Goal: Check status: Check status

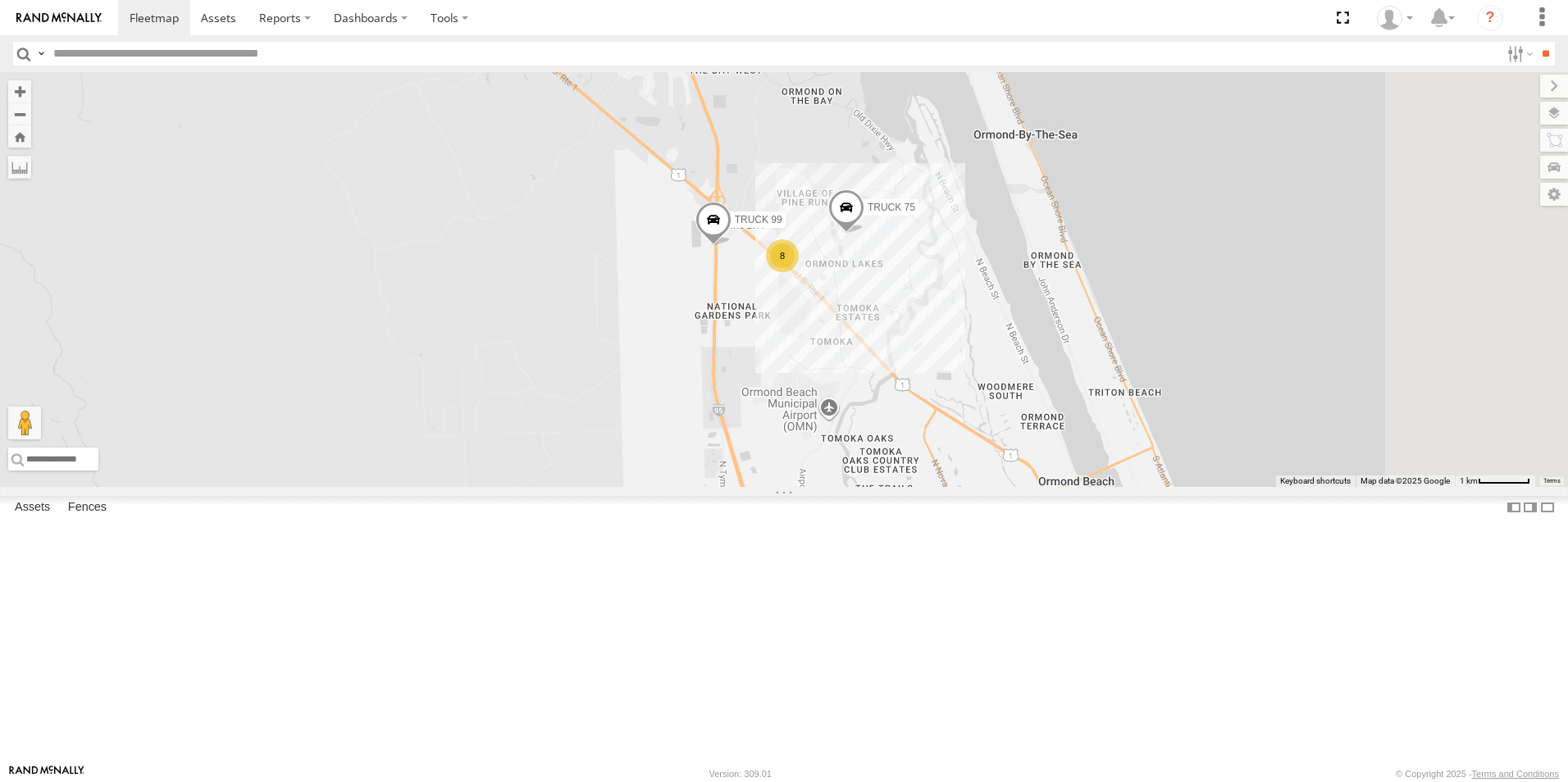
drag, startPoint x: 1200, startPoint y: 585, endPoint x: 1076, endPoint y: 309, distance: 302.6
click at [1076, 309] on div "TRUCK 75 Truck 50 TRUCK 99 8" at bounding box center [784, 280] width 1568 height 415
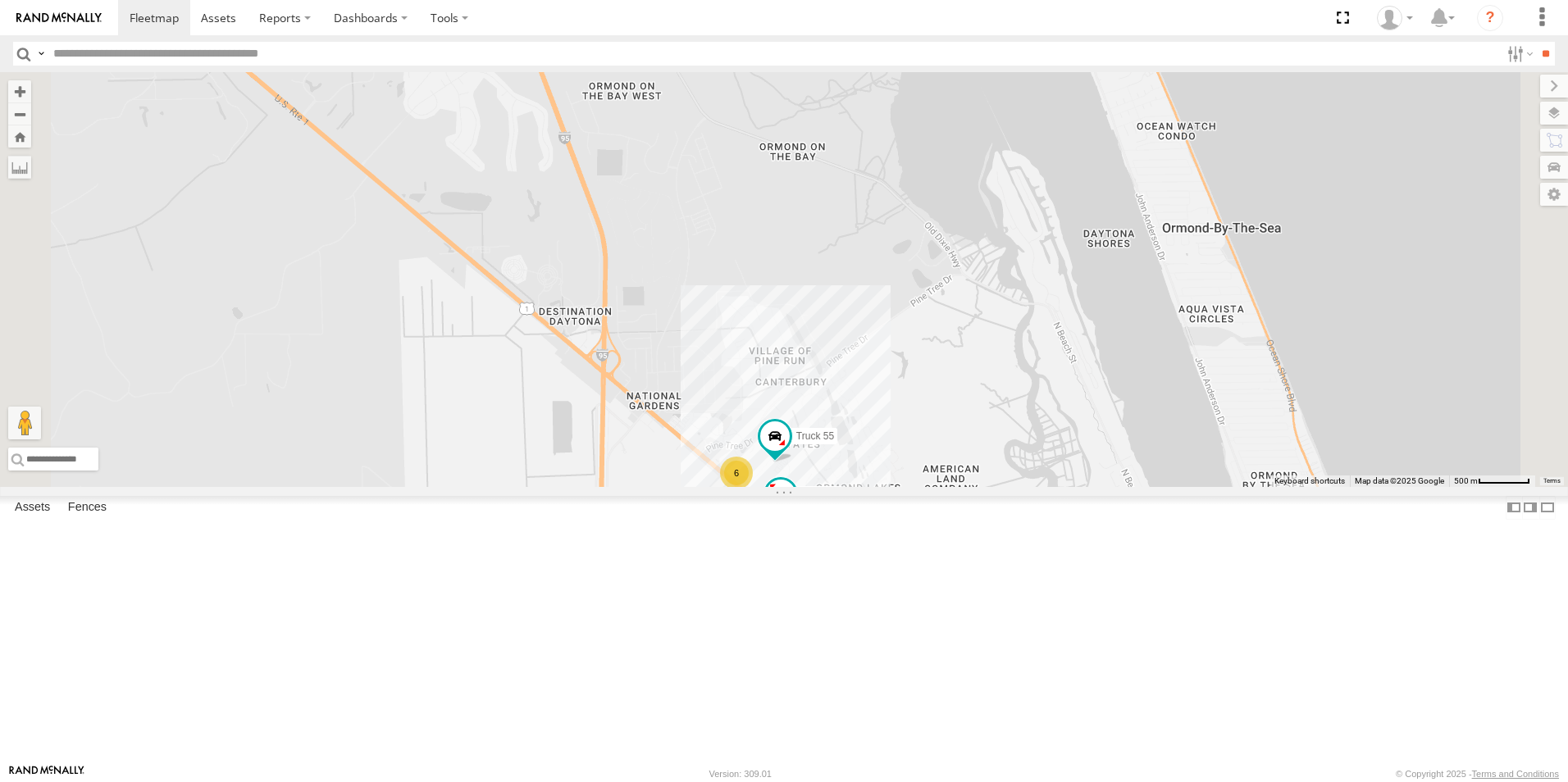
drag, startPoint x: 1035, startPoint y: 309, endPoint x: 1093, endPoint y: 556, distance: 253.7
click at [1093, 487] on div "TRUCK 75 6 Truck 55 Truck 50" at bounding box center [784, 280] width 1568 height 415
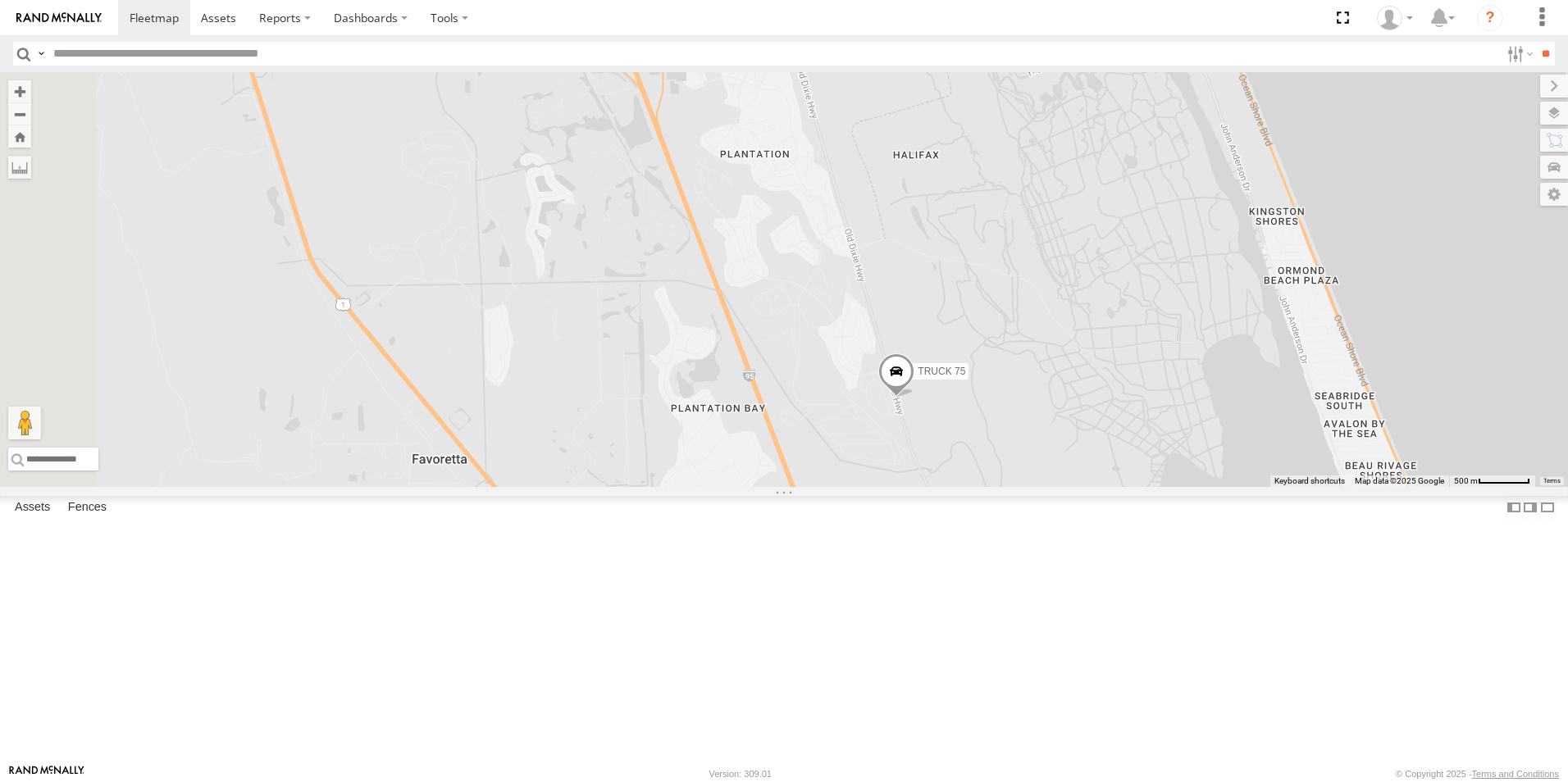
drag, startPoint x: 958, startPoint y: 416, endPoint x: 1161, endPoint y: 722, distance: 367.2
click at [1188, 781] on html at bounding box center [784, 391] width 1568 height 782
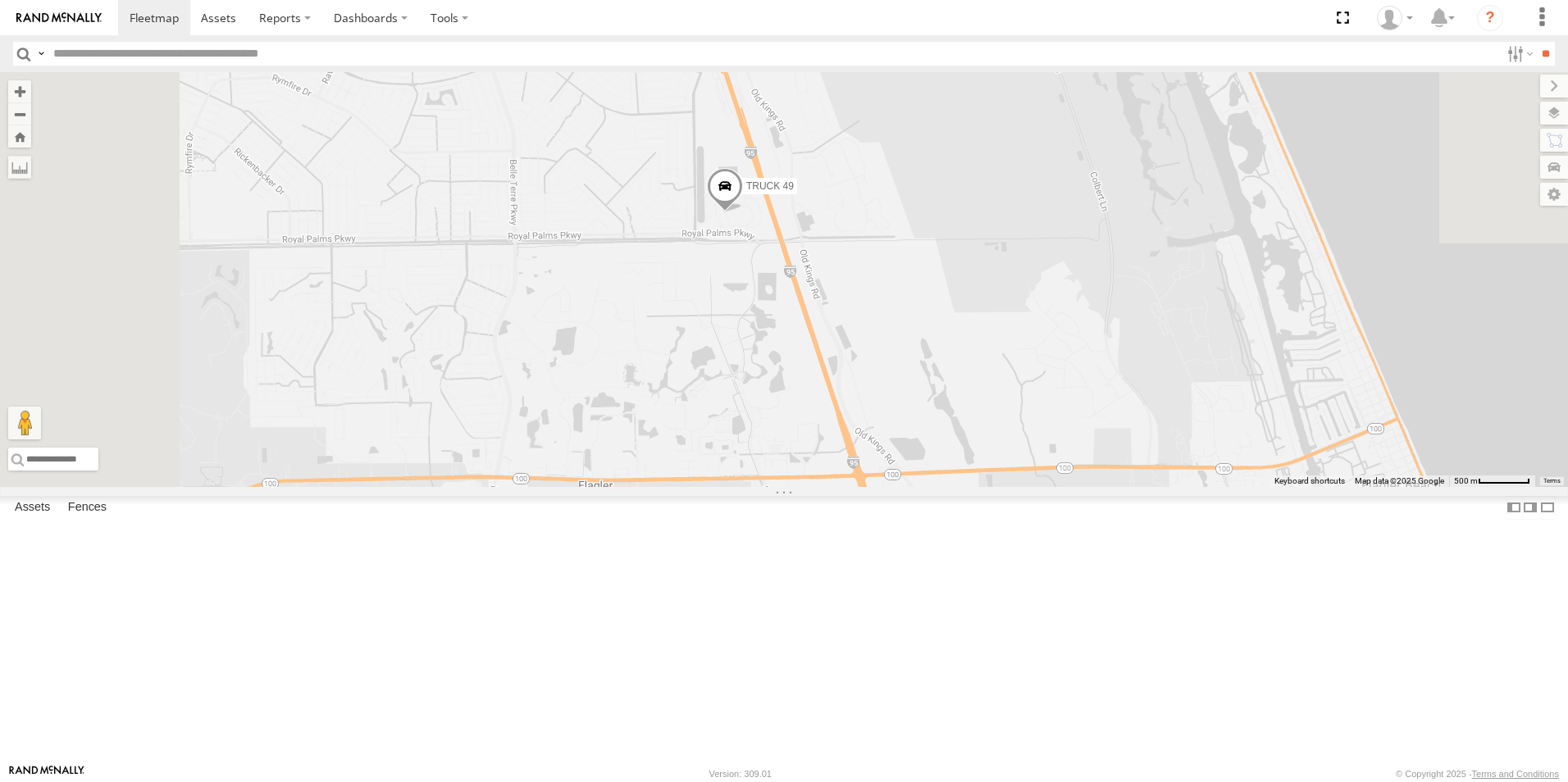
drag, startPoint x: 898, startPoint y: 263, endPoint x: 1049, endPoint y: 803, distance: 560.7
click at [1049, 781] on html at bounding box center [784, 391] width 1568 height 782
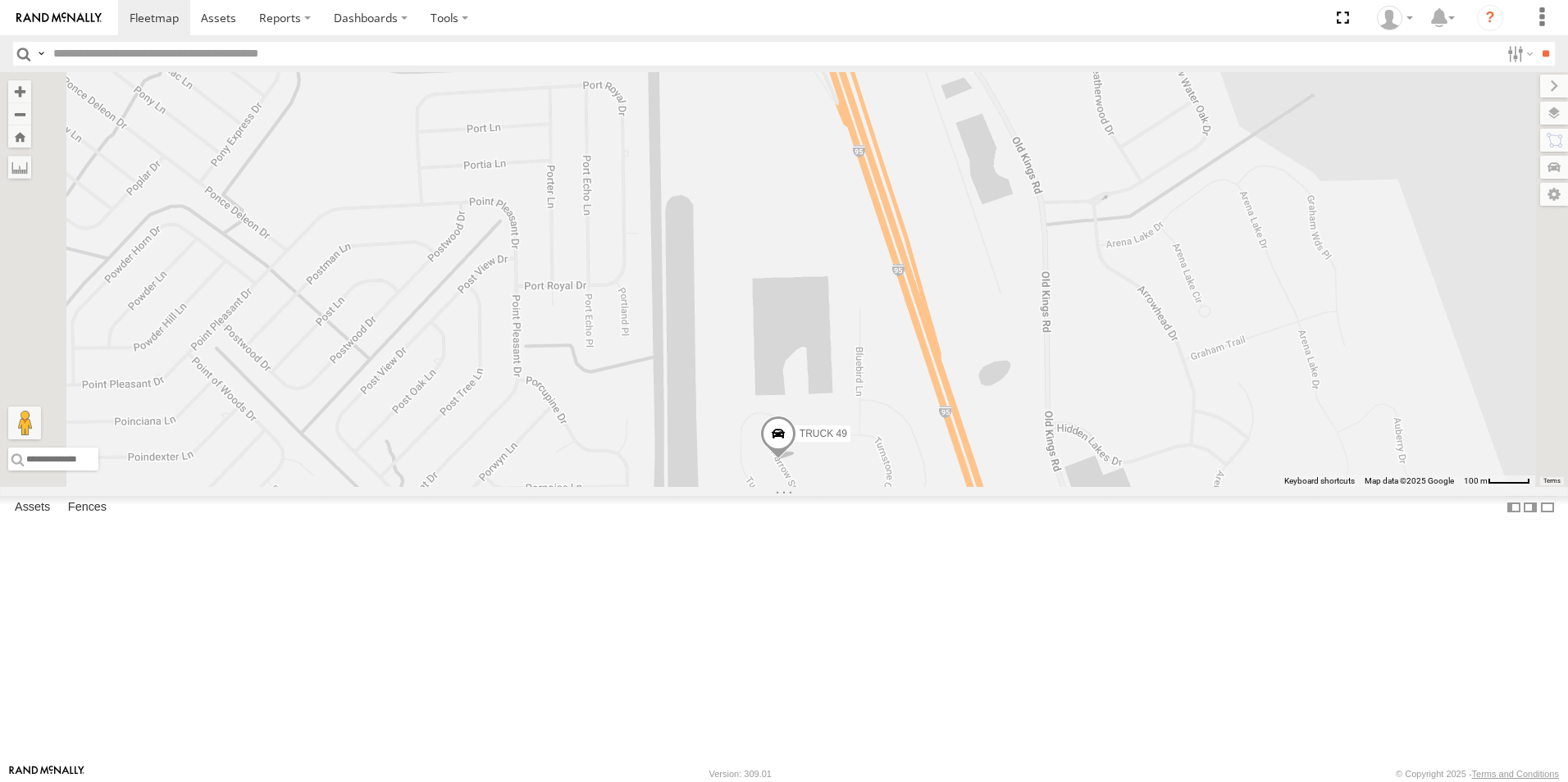
drag, startPoint x: 967, startPoint y: 76, endPoint x: 1039, endPoint y: 612, distance: 540.8
click at [1039, 487] on div "TRUCK 49 TRUCK 75 TRUCK 99" at bounding box center [784, 280] width 1568 height 415
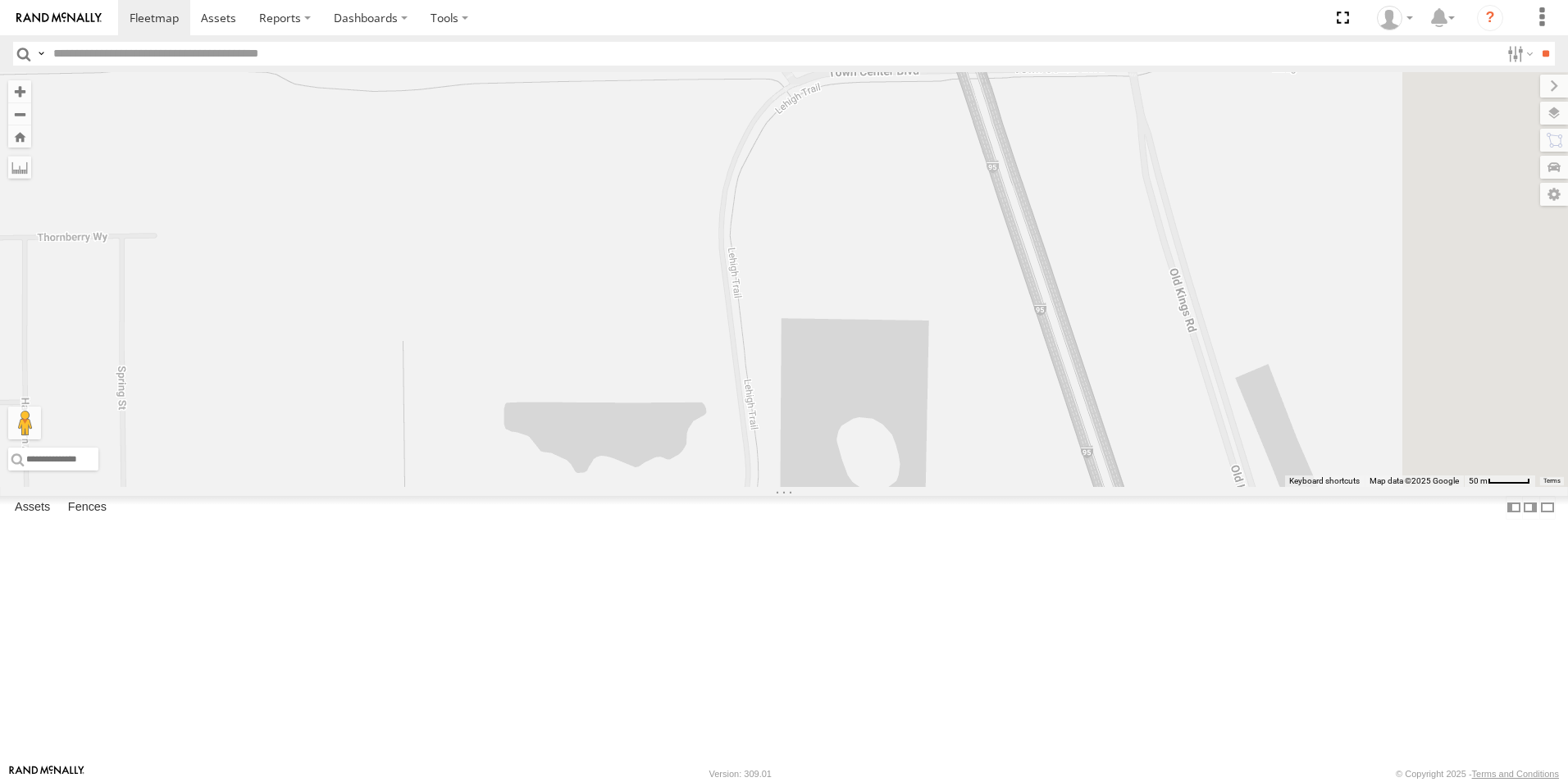
drag, startPoint x: 1072, startPoint y: 574, endPoint x: 808, endPoint y: -61, distance: 687.7
click at [808, 0] on html at bounding box center [784, 391] width 1568 height 782
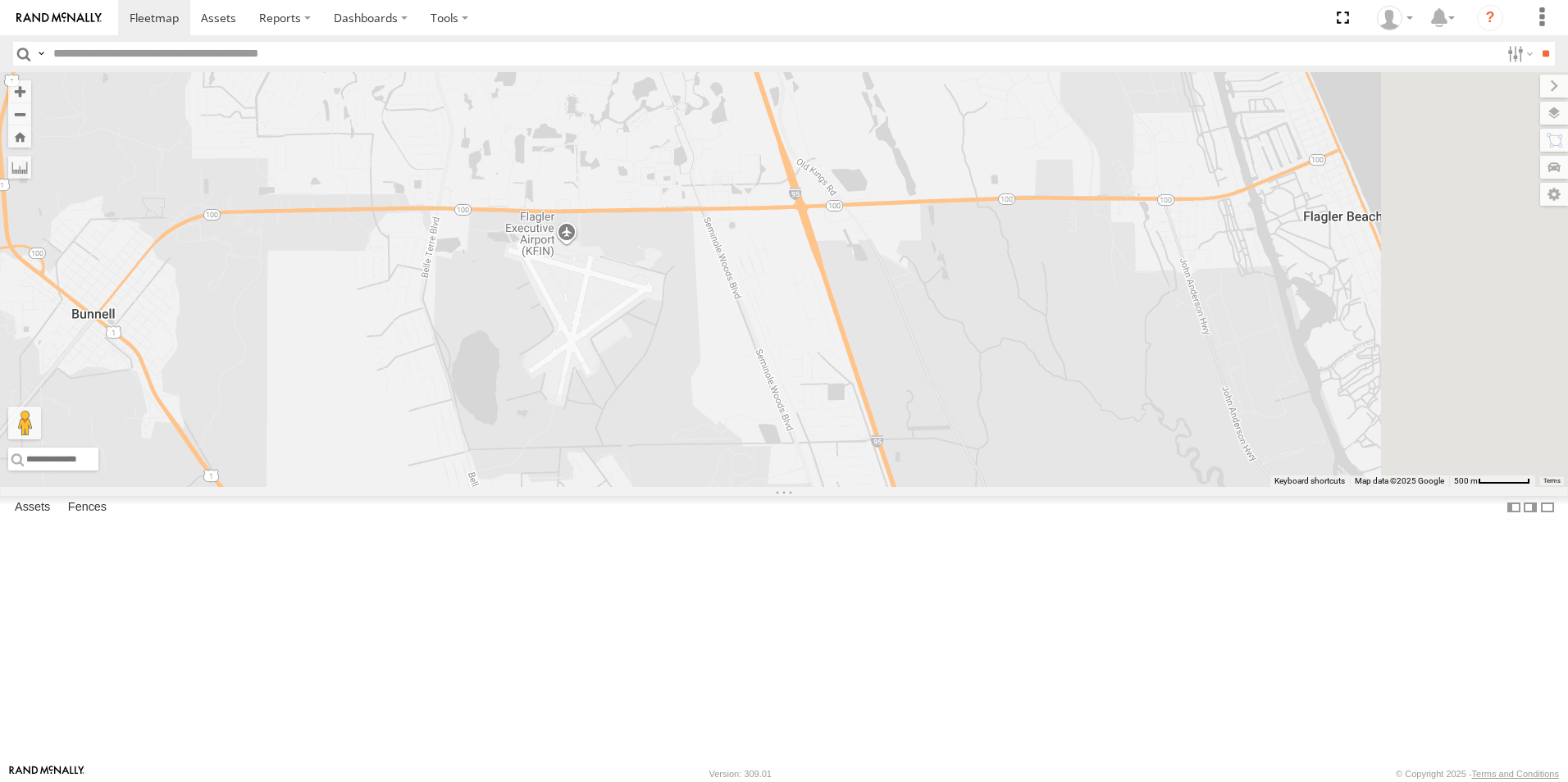
drag, startPoint x: 1125, startPoint y: 572, endPoint x: 819, endPoint y: 296, distance: 412.1
click at [819, 296] on div "TRUCK 49 TRUCK 75 TRUCK 99" at bounding box center [784, 280] width 1568 height 415
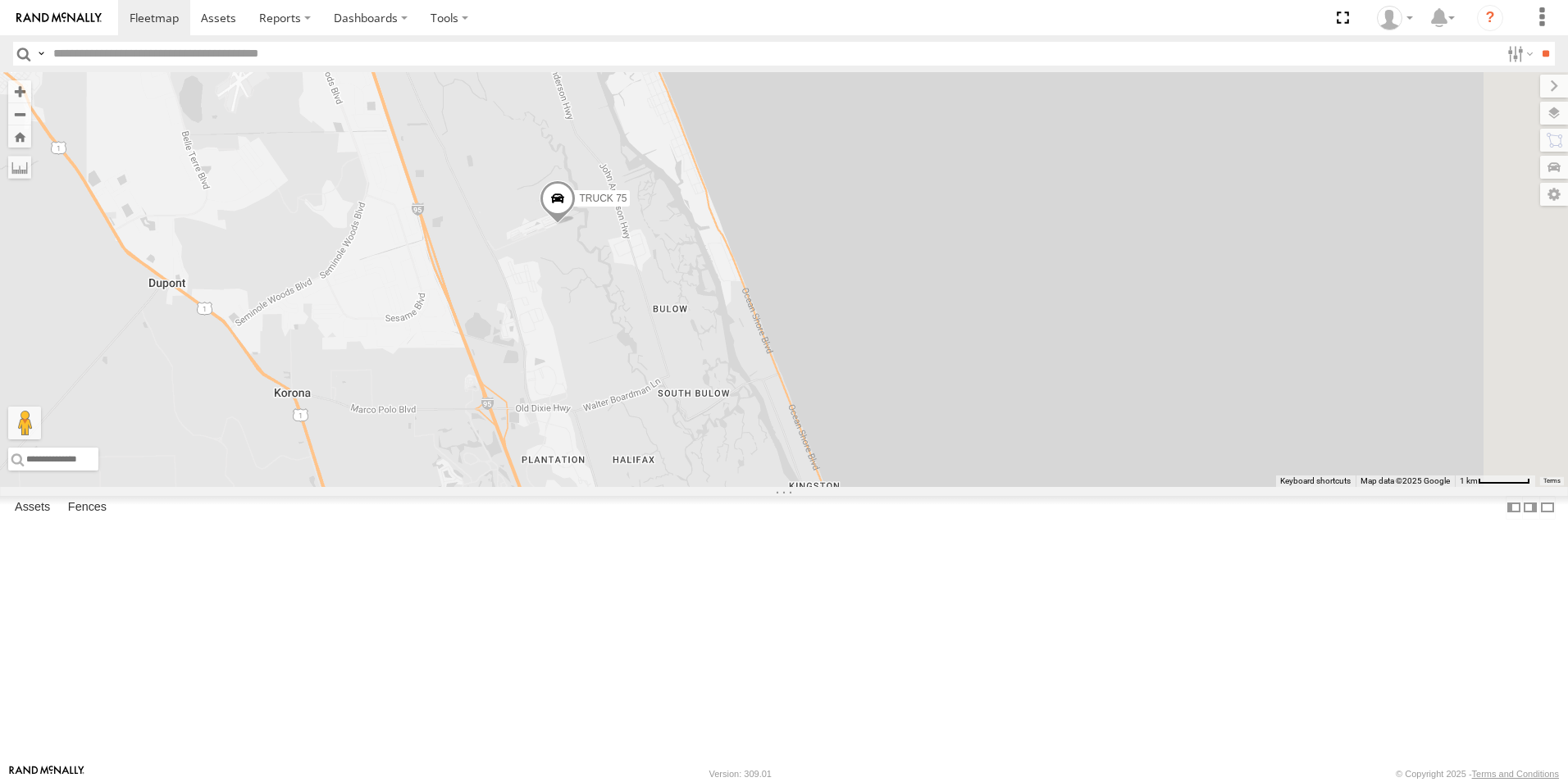
drag, startPoint x: 1140, startPoint y: 537, endPoint x: 748, endPoint y: 331, distance: 442.8
click at [726, 327] on div "TRUCK 49 TRUCK 75 TRUCK 99" at bounding box center [784, 280] width 1568 height 415
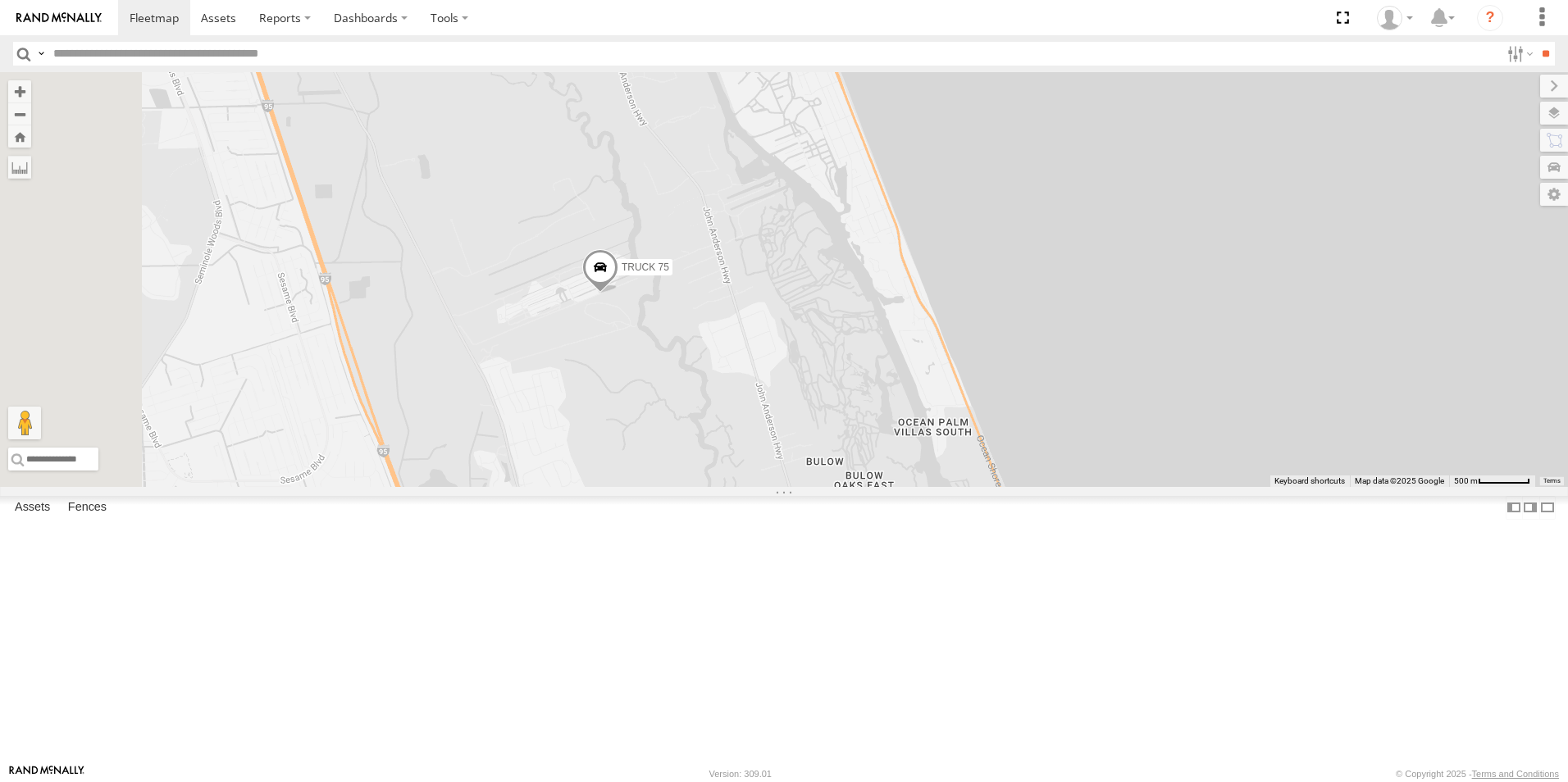
drag, startPoint x: 652, startPoint y: 426, endPoint x: 1165, endPoint y: 628, distance: 551.3
click at [1165, 487] on div "TRUCK 49 TRUCK 75 TRUCK 99" at bounding box center [784, 280] width 1568 height 415
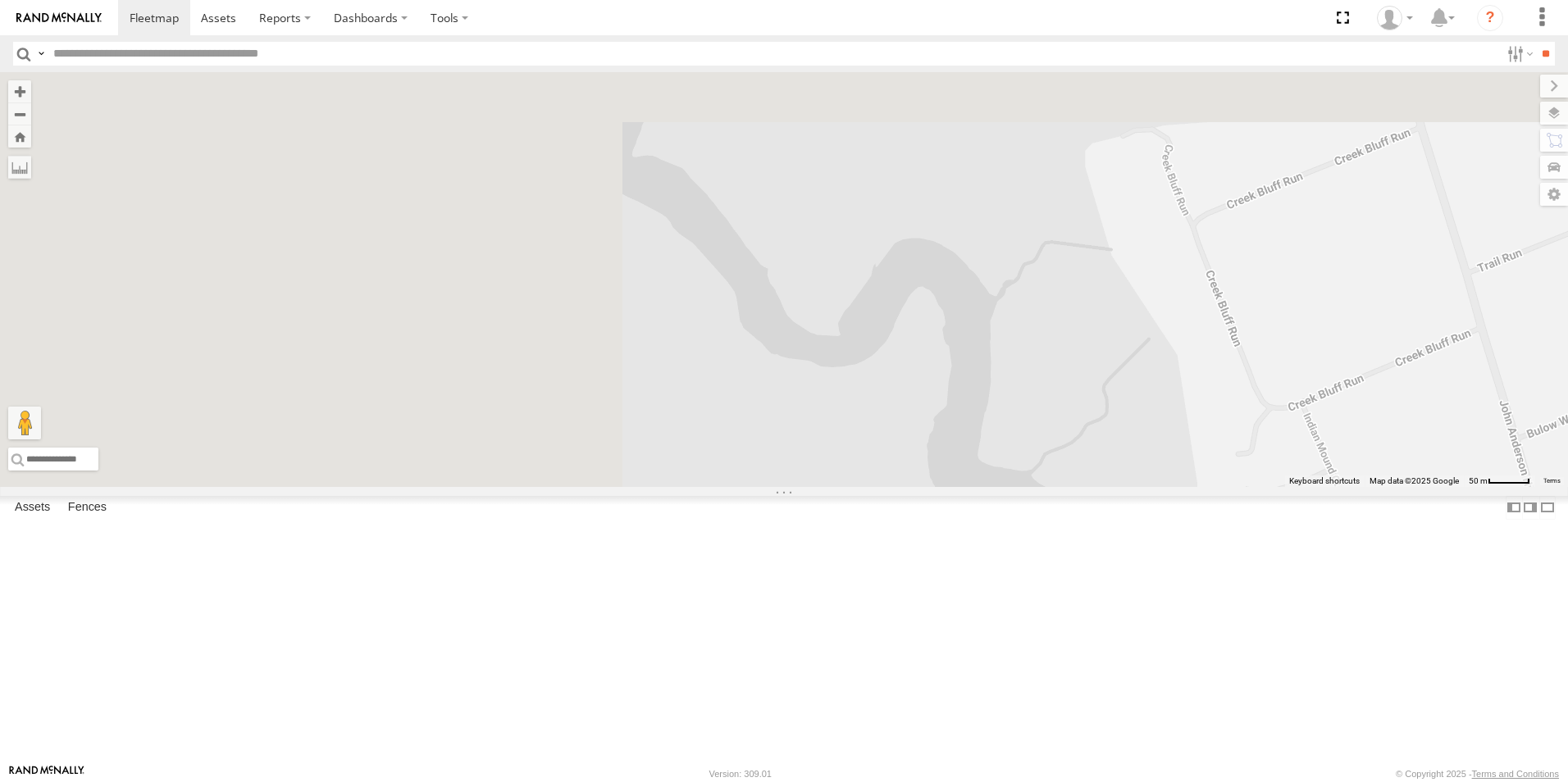
drag, startPoint x: 794, startPoint y: 316, endPoint x: 1570, endPoint y: 824, distance: 927.5
click at [1567, 781] on html at bounding box center [784, 391] width 1568 height 782
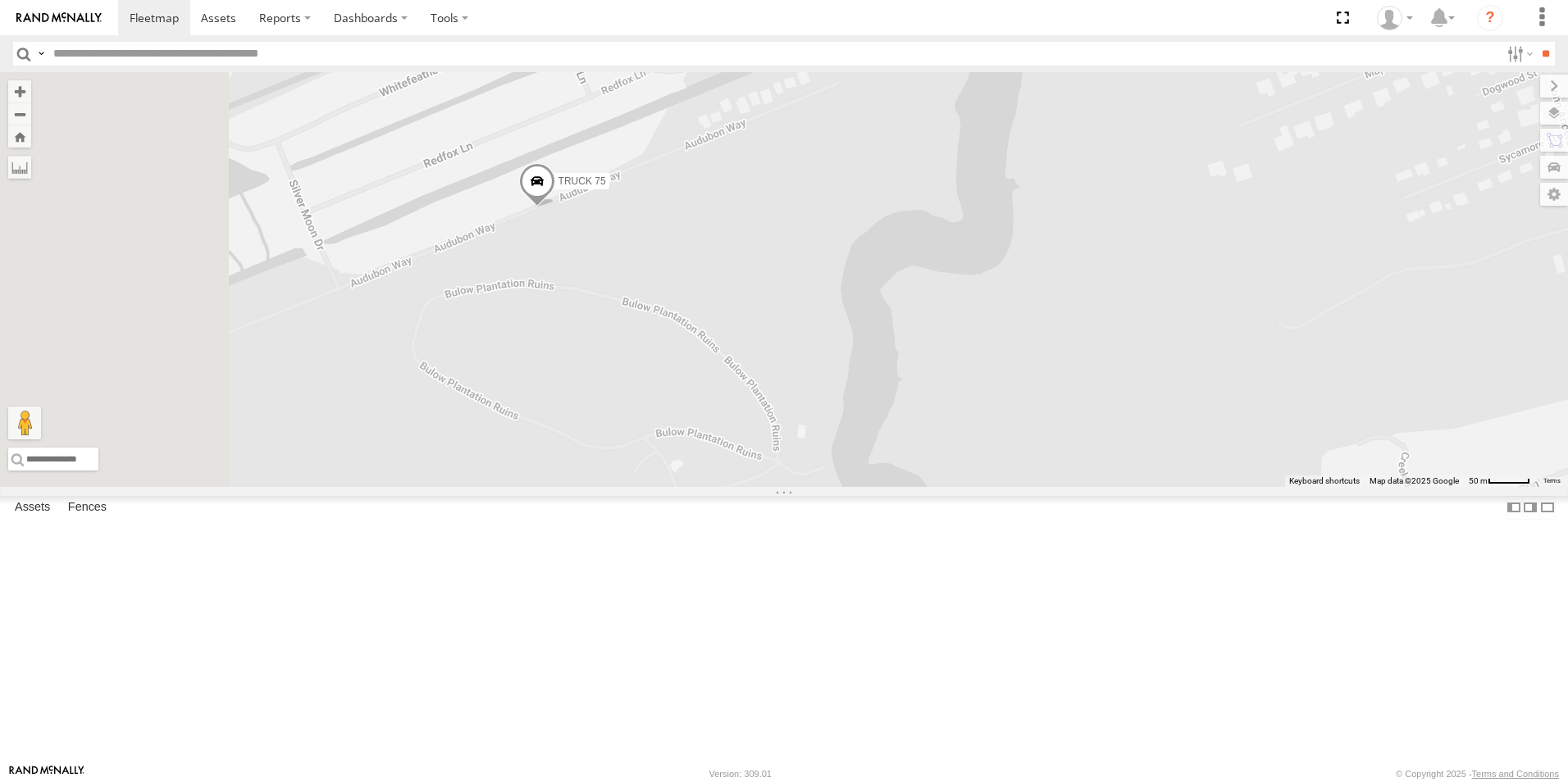
drag, startPoint x: 937, startPoint y: 231, endPoint x: 1200, endPoint y: 512, distance: 384.9
click at [1200, 487] on div "TRUCK 49 TRUCK 75 TRUCK 99" at bounding box center [784, 280] width 1568 height 415
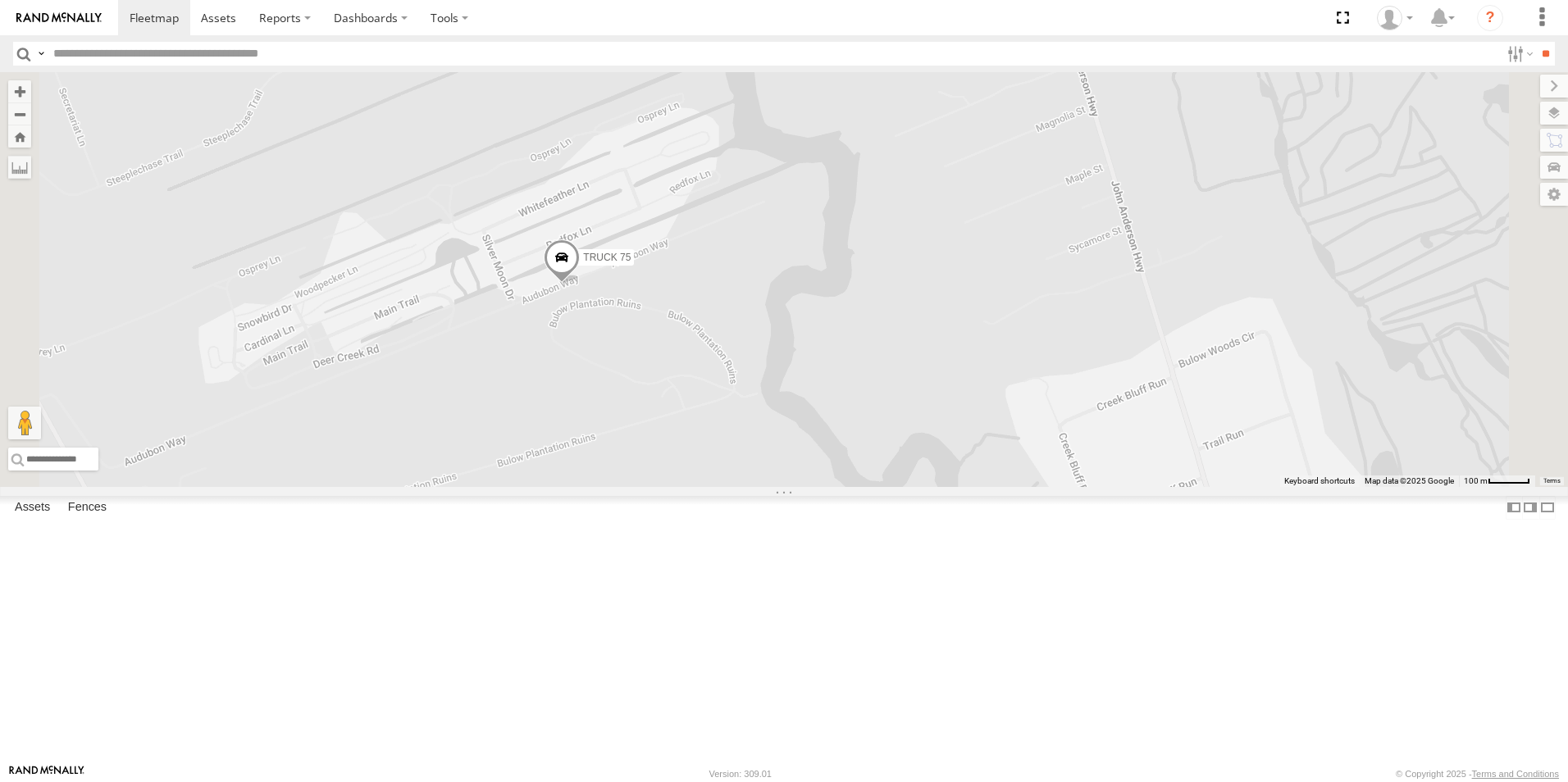
drag, startPoint x: 864, startPoint y: 292, endPoint x: 953, endPoint y: 548, distance: 271.0
click at [953, 487] on div "TRUCK 49 TRUCK 75" at bounding box center [784, 280] width 1568 height 415
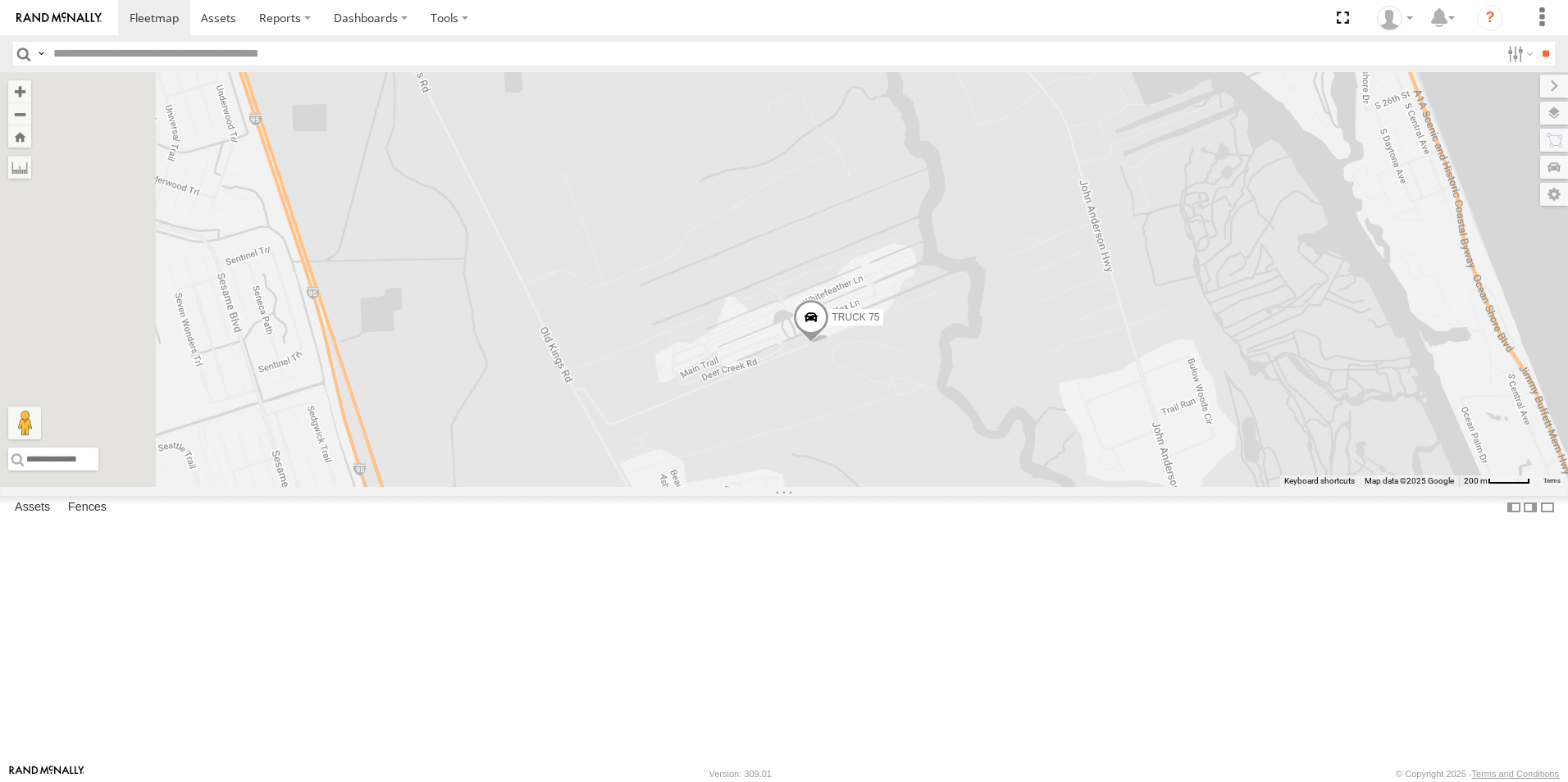
drag, startPoint x: 979, startPoint y: 494, endPoint x: 1150, endPoint y: 490, distance: 171.0
click at [1150, 487] on div "TRUCK 49 TRUCK 75" at bounding box center [784, 280] width 1568 height 415
